Goal: Information Seeking & Learning: Learn about a topic

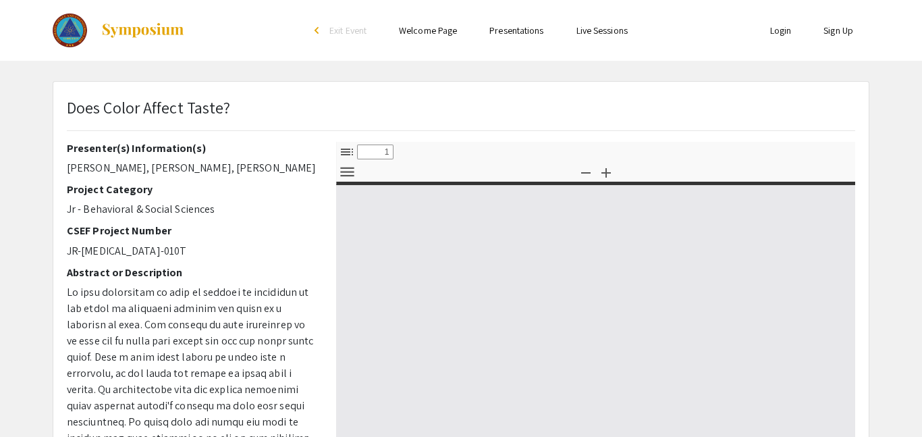
select select "custom"
type input "0"
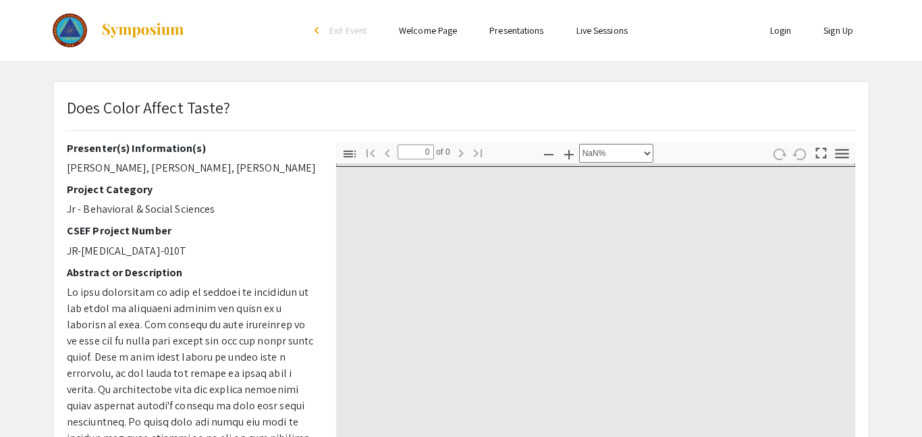
select select "auto"
type input "1"
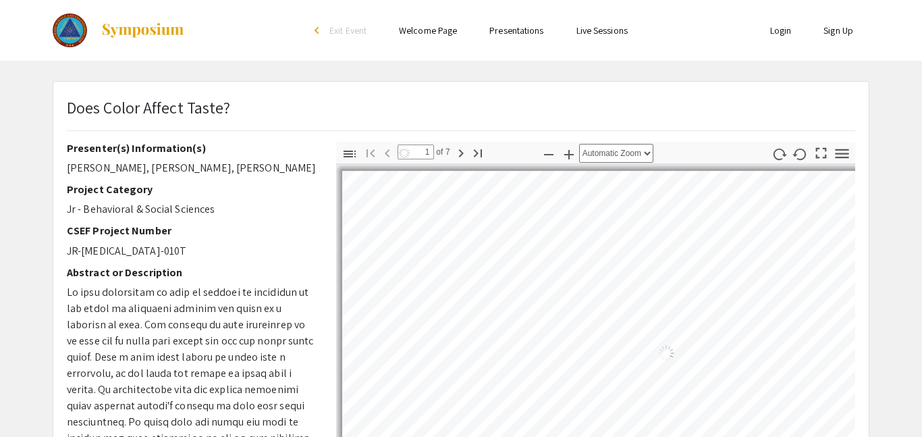
select select "auto"
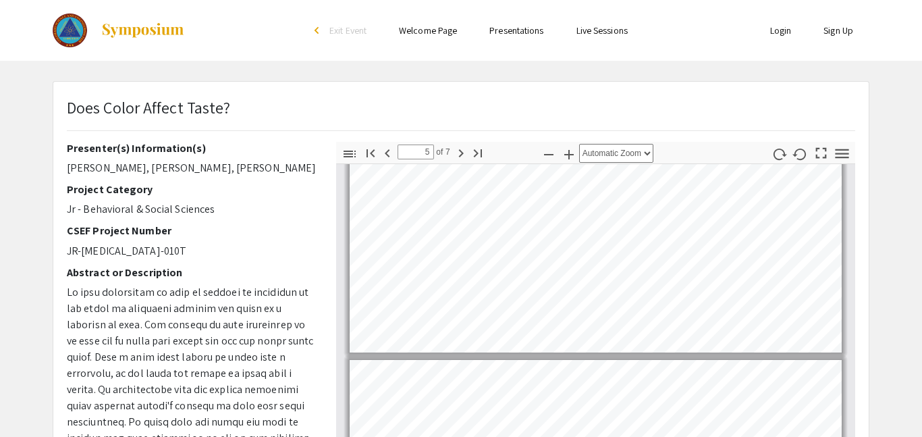
scroll to position [946, 0]
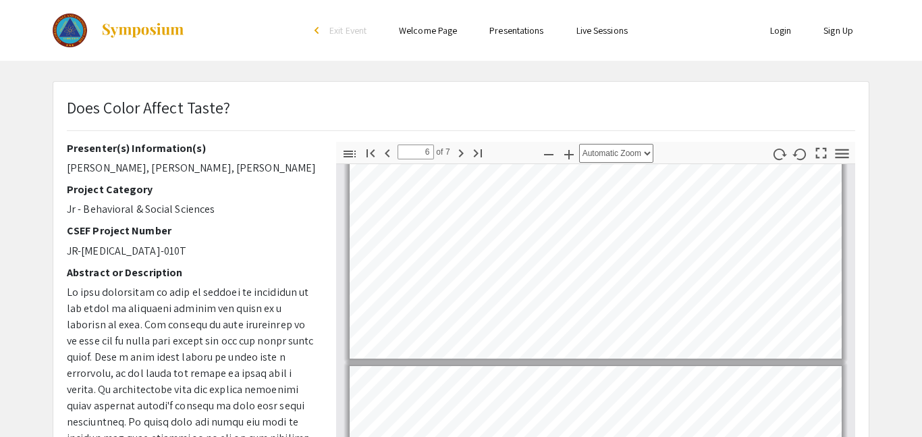
type input "7"
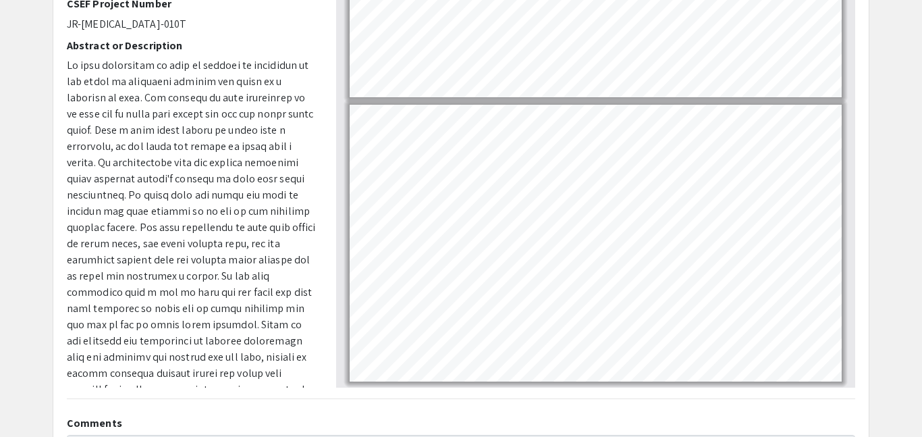
scroll to position [231, 0]
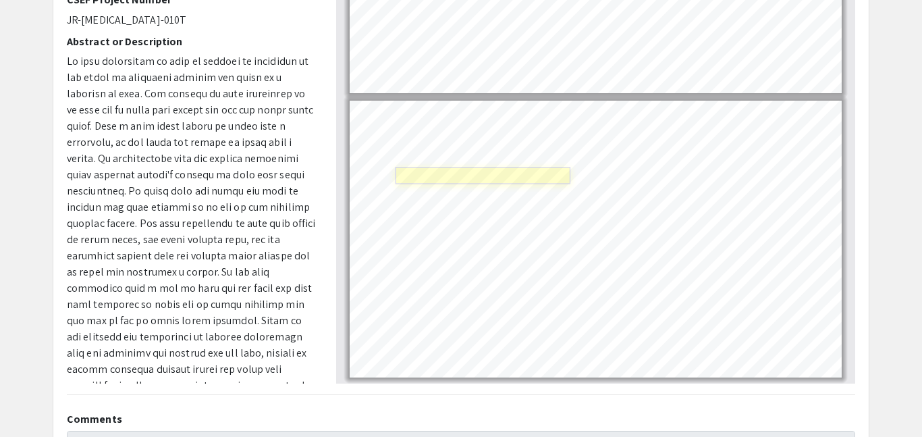
click at [526, 178] on link "Page 7" at bounding box center [483, 175] width 175 height 17
click at [495, 167] on link "Page 7" at bounding box center [483, 175] width 175 height 17
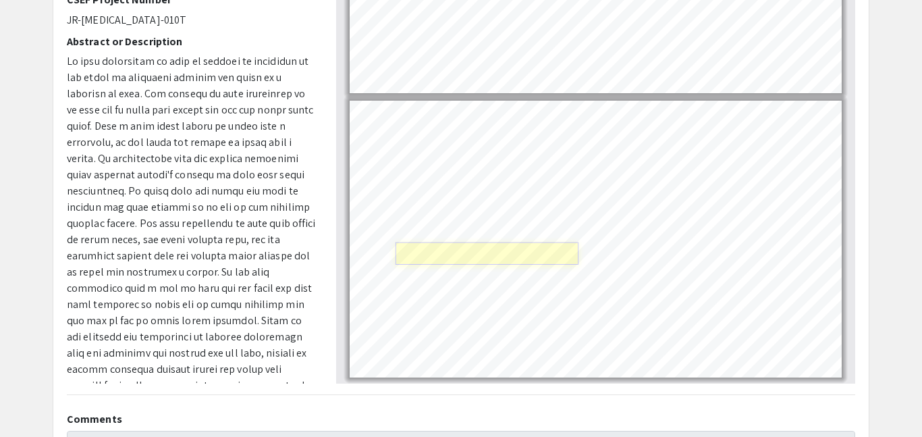
click at [491, 255] on link "Page 7" at bounding box center [487, 253] width 183 height 23
select select "page-width"
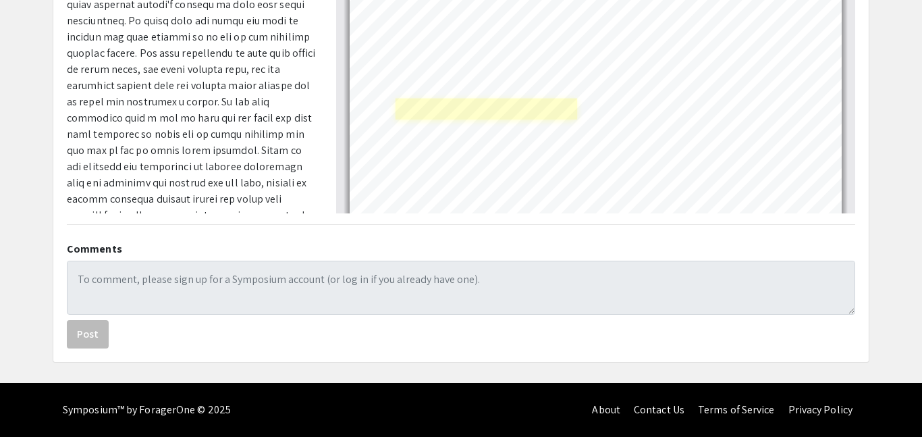
scroll to position [1519, 0]
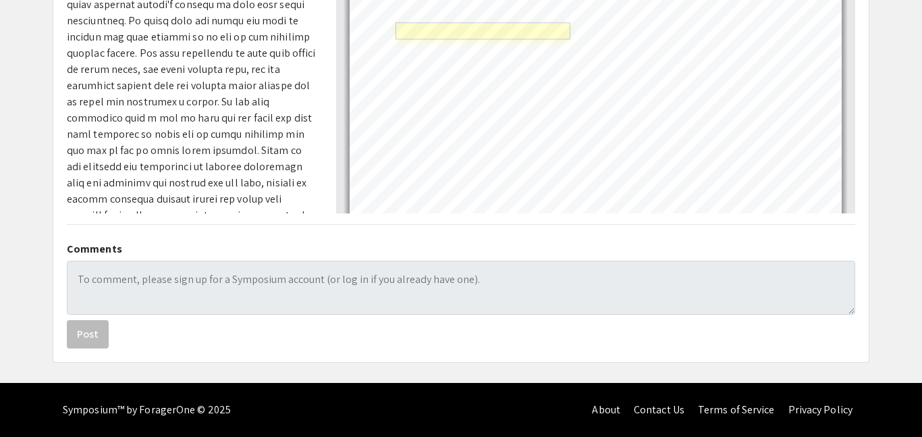
click at [466, 31] on link "Page 7" at bounding box center [483, 31] width 175 height 17
click at [541, 30] on div "Page 7" at bounding box center [596, 91] width 504 height 289
click at [732, 222] on div "Does Color Affect Taste? Presenter(s) Information(s) [PERSON_NAME], [PERSON_NAM…" at bounding box center [460, 21] width 815 height 681
